Goal: Task Accomplishment & Management: Use online tool/utility

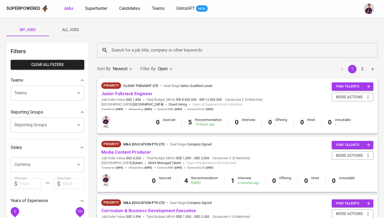
click at [121, 51] on input "Search for a job title, company or other keywords" at bounding box center [238, 50] width 257 height 10
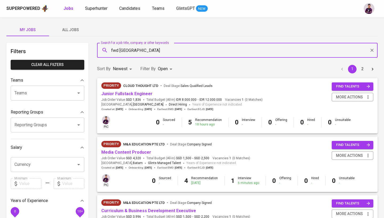
type input "fwd singapore"
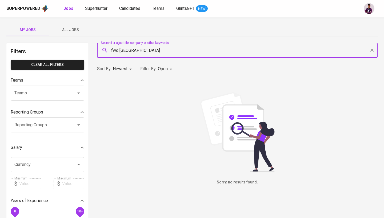
click at [166, 71] on body "Superpowered Jobs Superhunter Candidates Teams GlintsGPT NEW My Jobs All Jobs F…" at bounding box center [192, 182] width 384 height 364
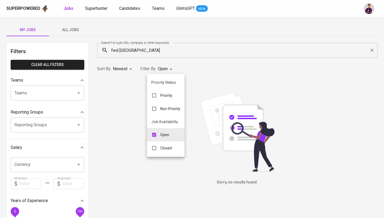
click at [162, 149] on p "Closed" at bounding box center [165, 148] width 11 height 5
type input "OPEN,CLOSE"
checkbox input "true"
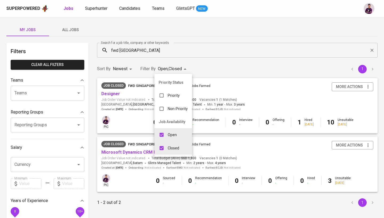
click at [237, 72] on div at bounding box center [192, 109] width 384 height 218
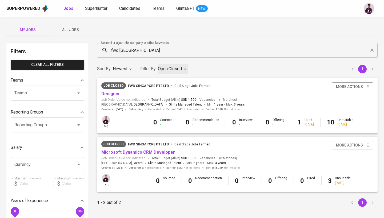
type input "OPEN"
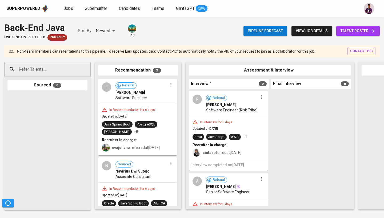
click at [313, 29] on span "view job details" at bounding box center [311, 31] width 32 height 7
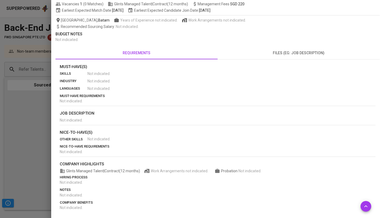
scroll to position [64, 0]
click at [293, 55] on span "files (eg: job description)" at bounding box center [299, 53] width 156 height 7
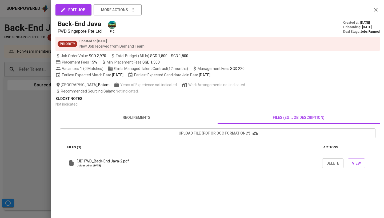
click at [378, 9] on icon "button" at bounding box center [375, 10] width 6 height 6
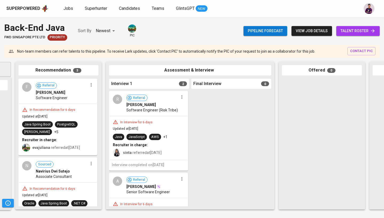
scroll to position [0, 95]
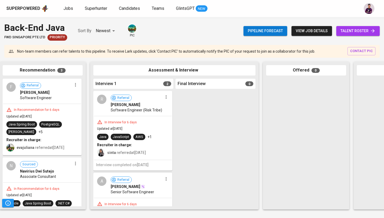
click at [368, 29] on span "talent roster" at bounding box center [357, 31] width 35 height 7
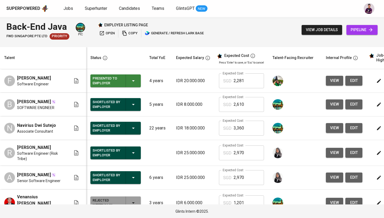
click at [377, 81] on span "edit" at bounding box center [384, 81] width 14 height 7
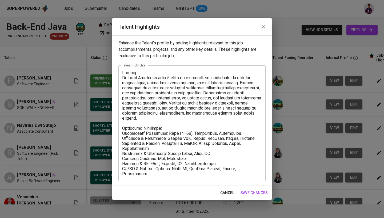
click at [260, 29] on icon "button" at bounding box center [263, 27] width 6 height 6
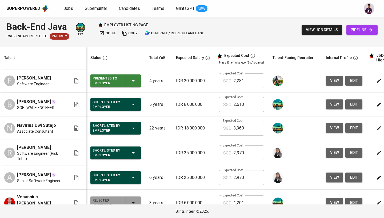
click at [377, 108] on span "edit" at bounding box center [384, 104] width 14 height 7
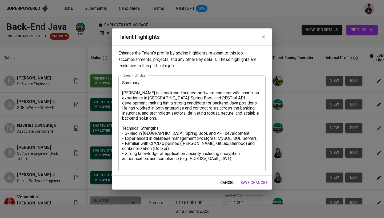
click at [264, 34] on button "button" at bounding box center [263, 37] width 13 height 13
